Goal: Transaction & Acquisition: Purchase product/service

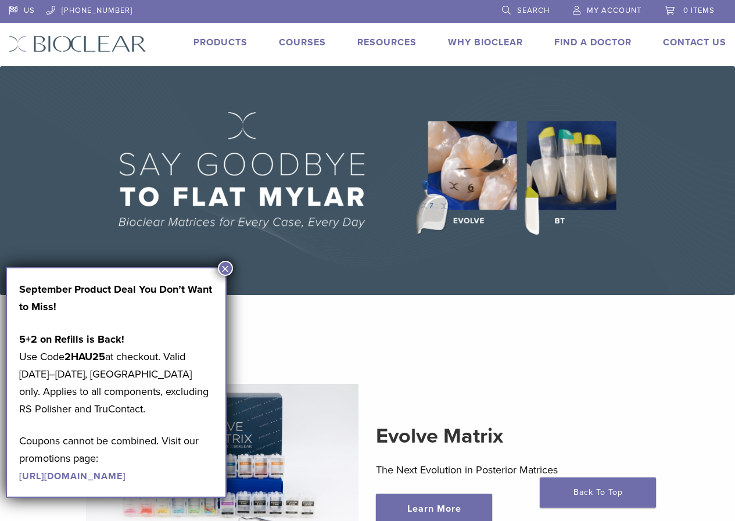
click at [382, 323] on section "Evolve Matrix The Next Evolution in Posterior Matrices Learn More" at bounding box center [367, 454] width 752 height 289
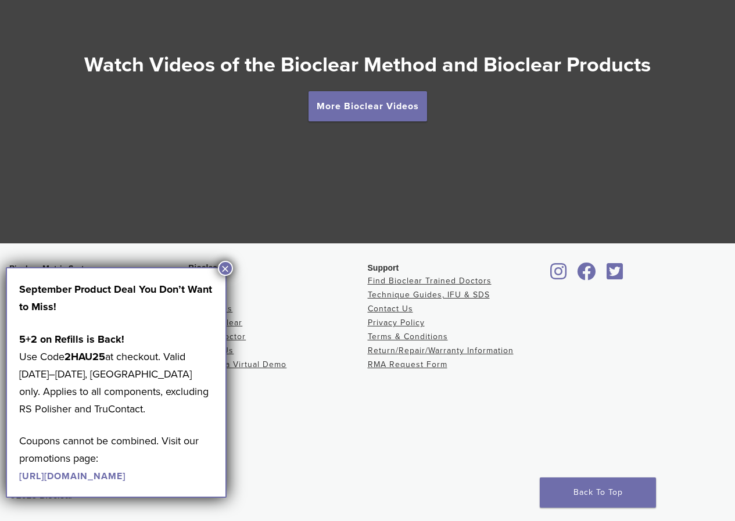
scroll to position [2095, 0]
click at [223, 266] on button "×" at bounding box center [225, 268] width 15 height 15
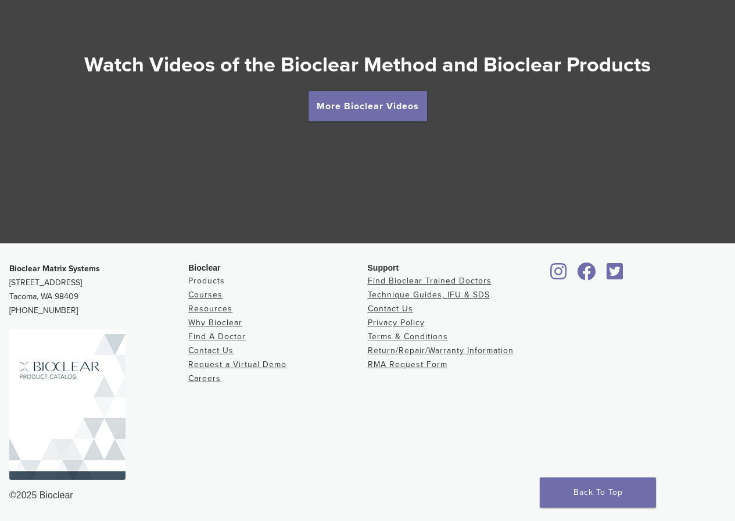
click at [214, 281] on link "Products" at bounding box center [206, 281] width 37 height 10
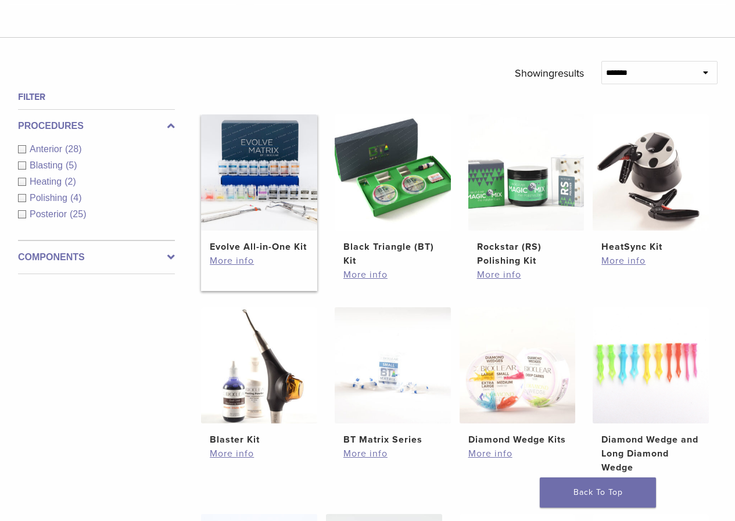
scroll to position [348, 0]
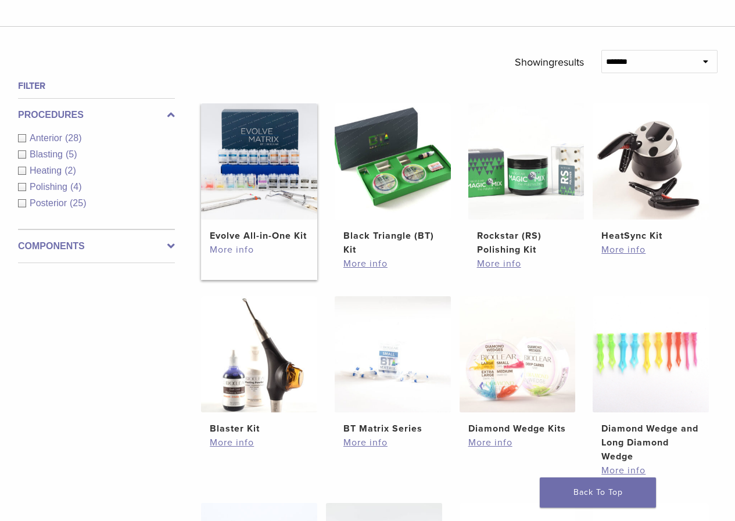
click at [231, 252] on link "More info" at bounding box center [259, 250] width 99 height 14
